Goal: Transaction & Acquisition: Purchase product/service

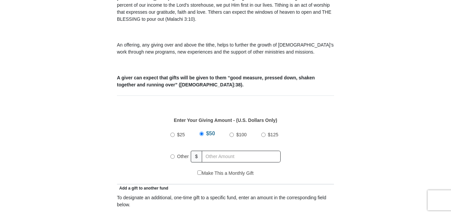
scroll to position [234, 0]
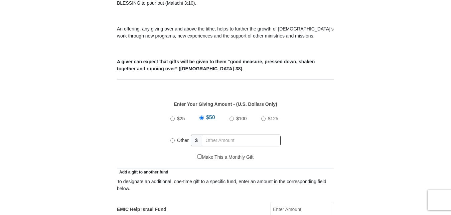
click at [172, 116] on input "$25" at bounding box center [172, 118] width 4 height 4
radio input "true"
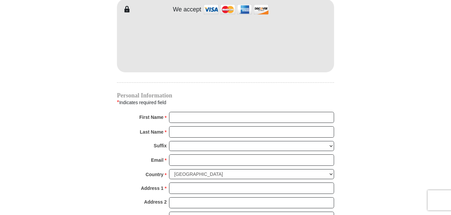
scroll to position [602, 0]
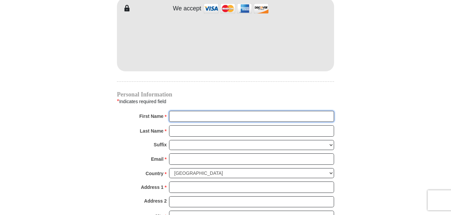
click at [177, 111] on input "First Name *" at bounding box center [251, 116] width 165 height 11
type input "Jose M & Angelita V"
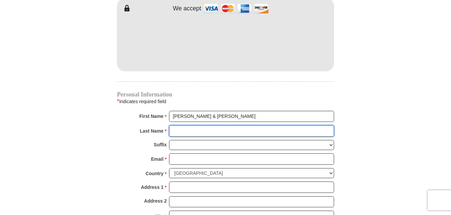
type input "Lopez"
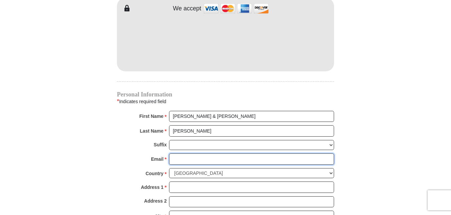
type input "jajmlopez@yahoo.com"
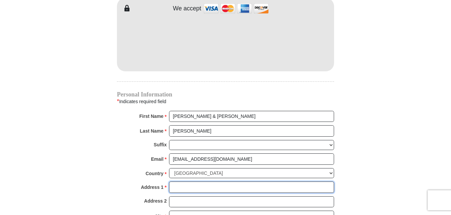
type input "PO Box 1241"
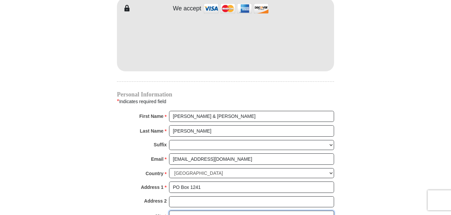
type input "Premont"
select select "TX"
type input "78375"
type input "3617748175"
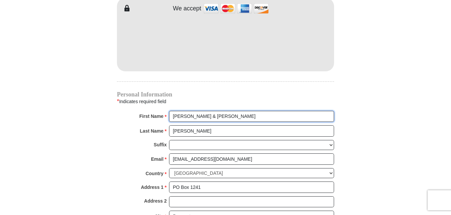
radio input "true"
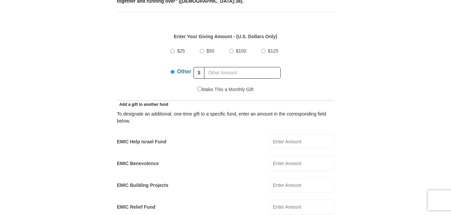
scroll to position [301, 0]
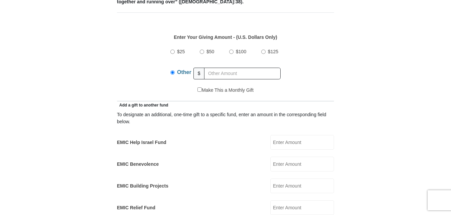
click at [172, 49] on input "$25" at bounding box center [172, 51] width 4 height 4
radio input "true"
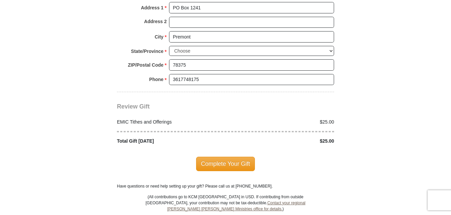
scroll to position [802, 0]
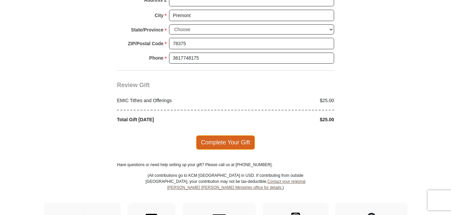
click at [222, 135] on span "Complete Your Gift" at bounding box center [225, 142] width 59 height 14
